Goal: Find specific page/section: Find specific page/section

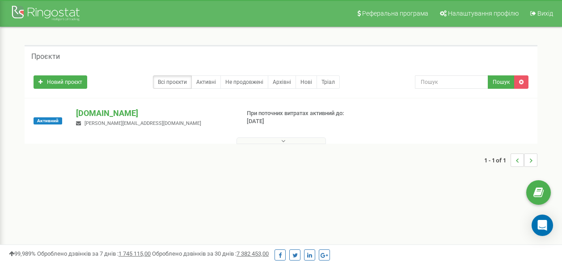
click at [282, 138] on icon at bounding box center [283, 141] width 4 height 6
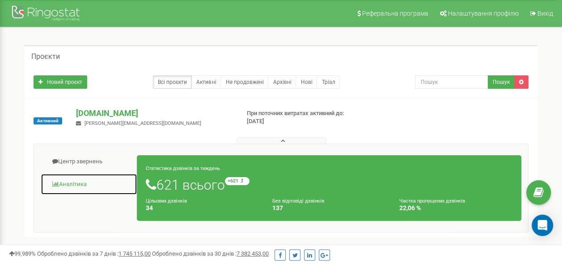
click at [75, 183] on link "Аналiтика" at bounding box center [89, 185] width 97 height 22
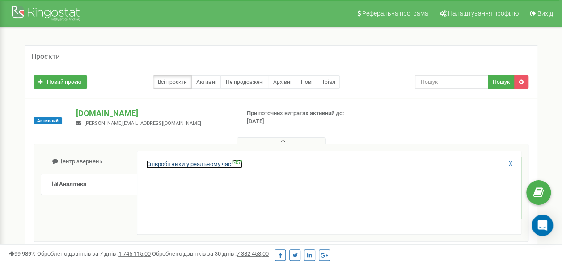
click at [187, 163] on link "Співробітники у реальному часі NEW" at bounding box center [194, 164] width 96 height 8
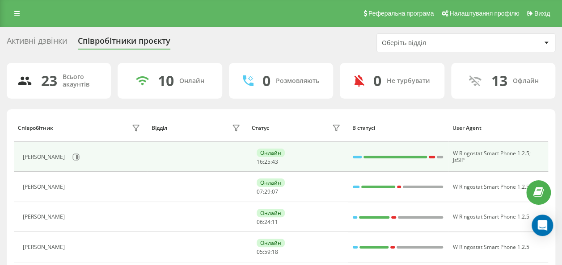
drag, startPoint x: 310, startPoint y: 154, endPoint x: 315, endPoint y: 160, distance: 7.9
click at [315, 160] on div "Онлайн 16 : 25 : 43" at bounding box center [299, 157] width 86 height 17
